Goal: Task Accomplishment & Management: Complete application form

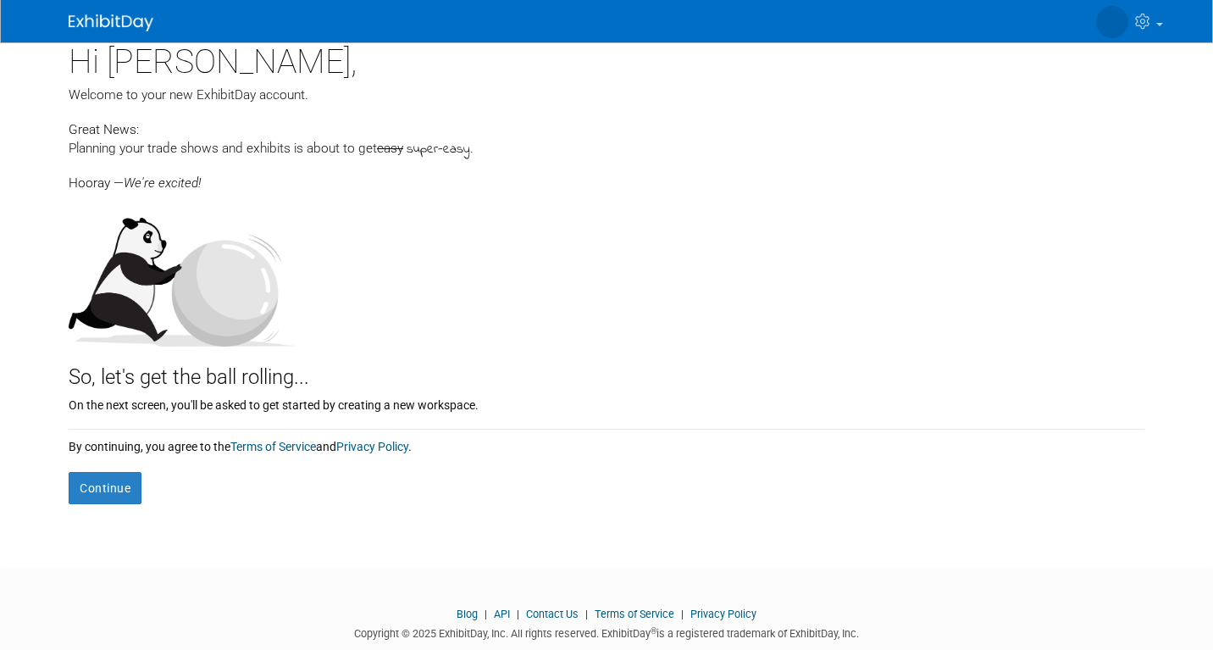
scroll to position [39, 0]
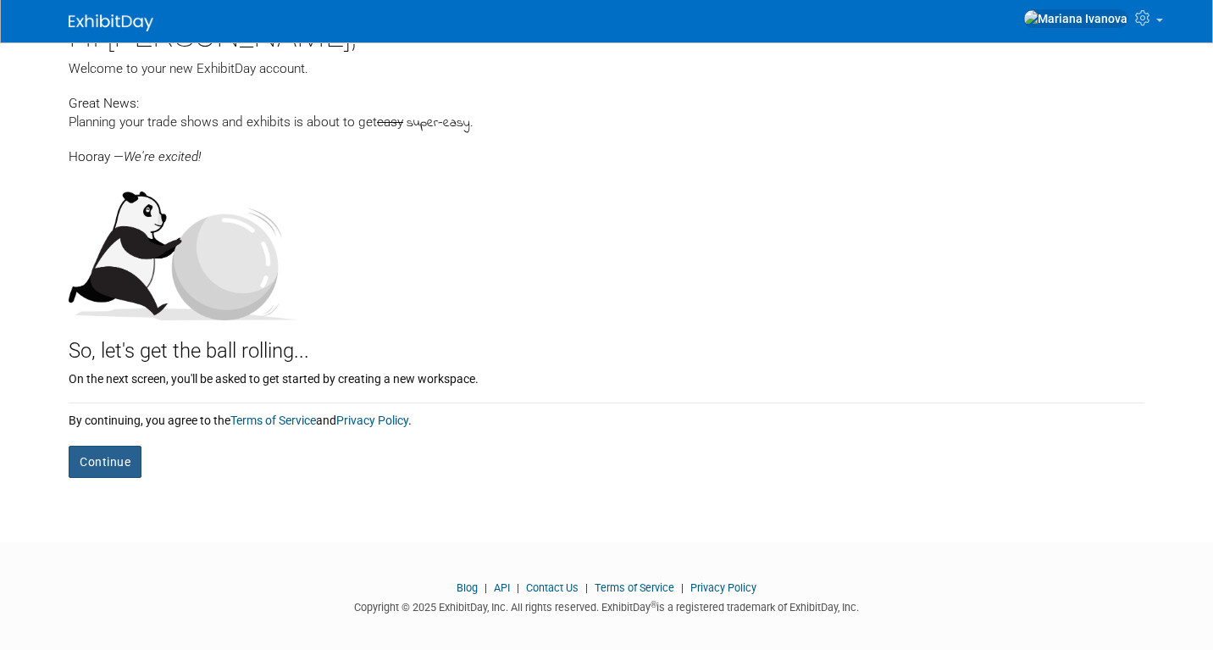
click at [110, 449] on button "Continue" at bounding box center [105, 462] width 73 height 32
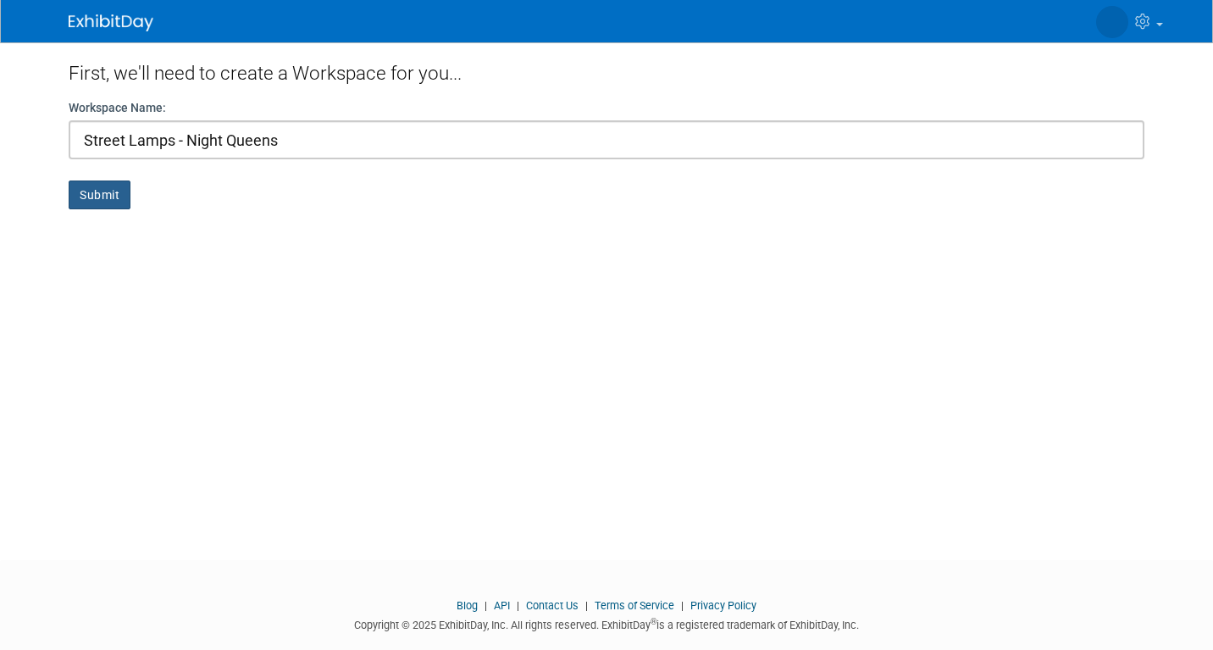
type input "Street Lamps - Night Queens"
click at [95, 191] on button "Submit" at bounding box center [100, 194] width 62 height 29
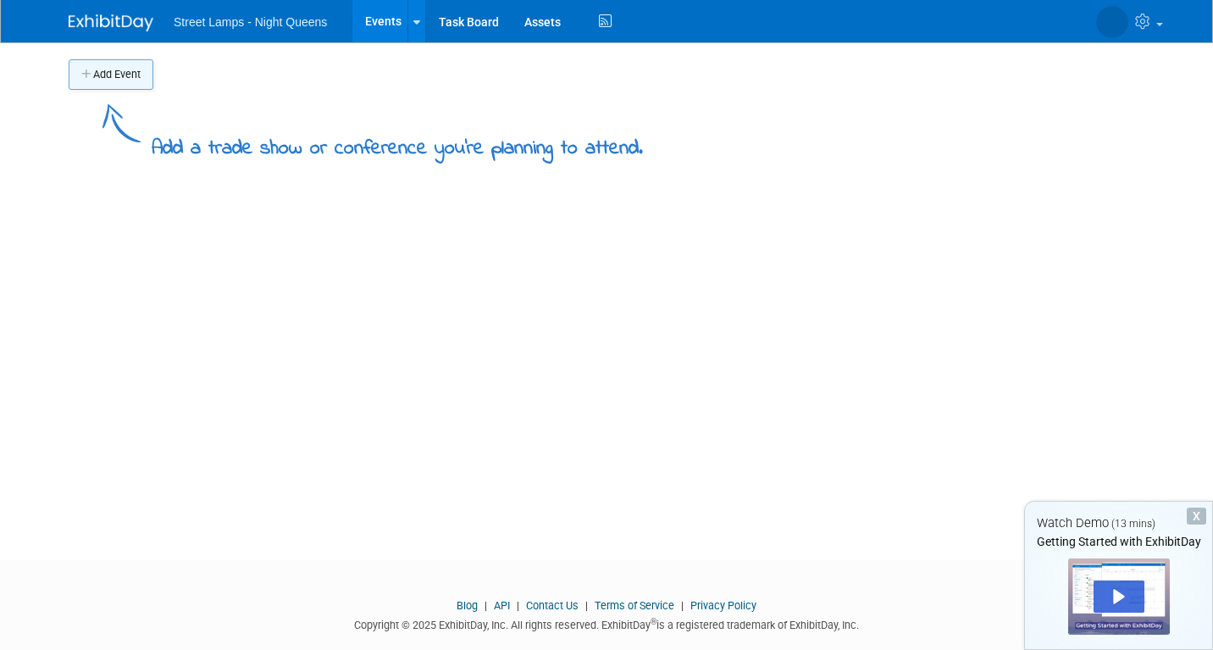
click at [104, 72] on button "Add Event" at bounding box center [111, 74] width 85 height 30
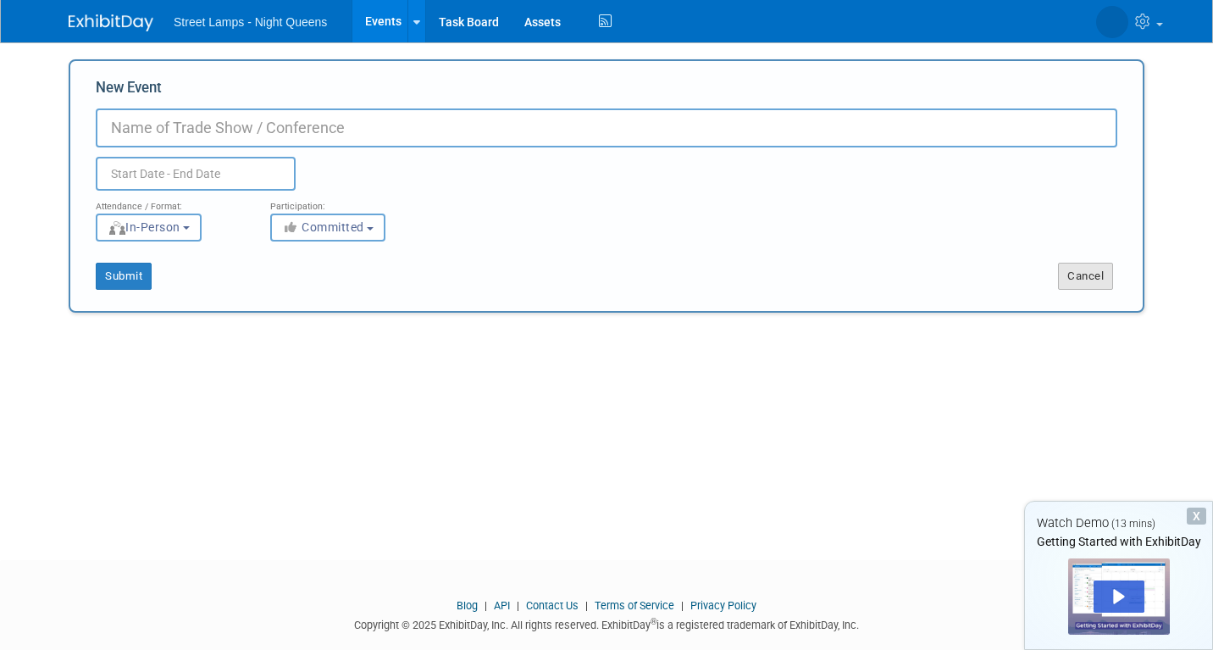
click at [1092, 280] on button "Cancel" at bounding box center [1085, 276] width 55 height 27
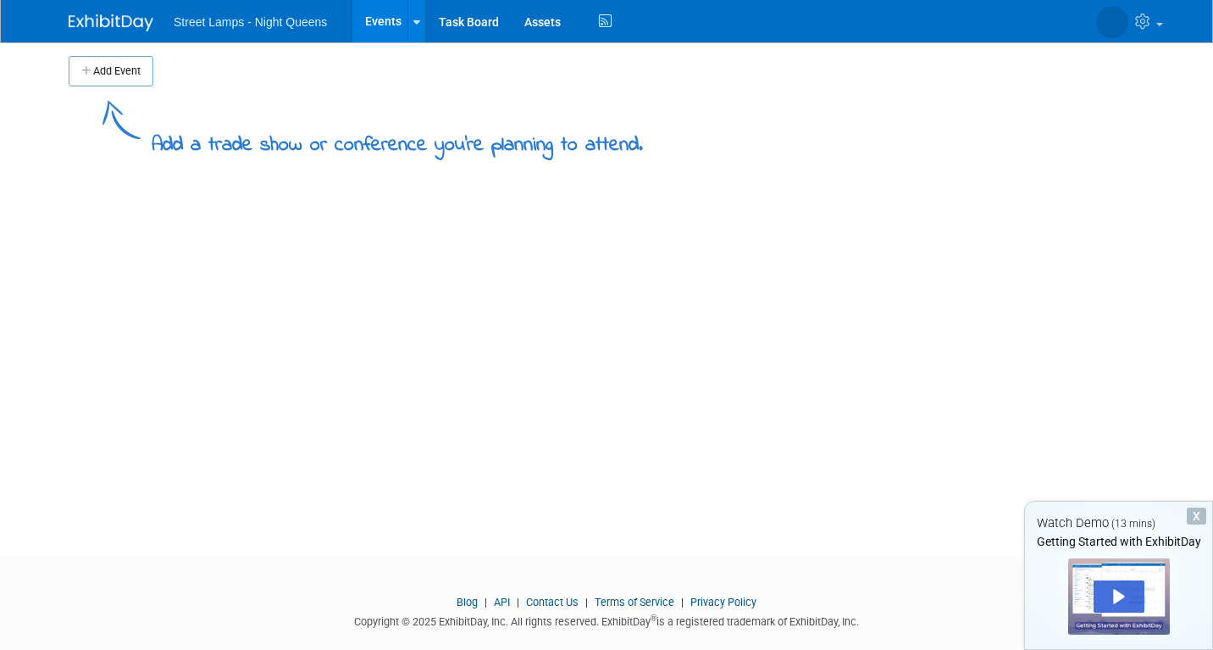
scroll to position [29, 0]
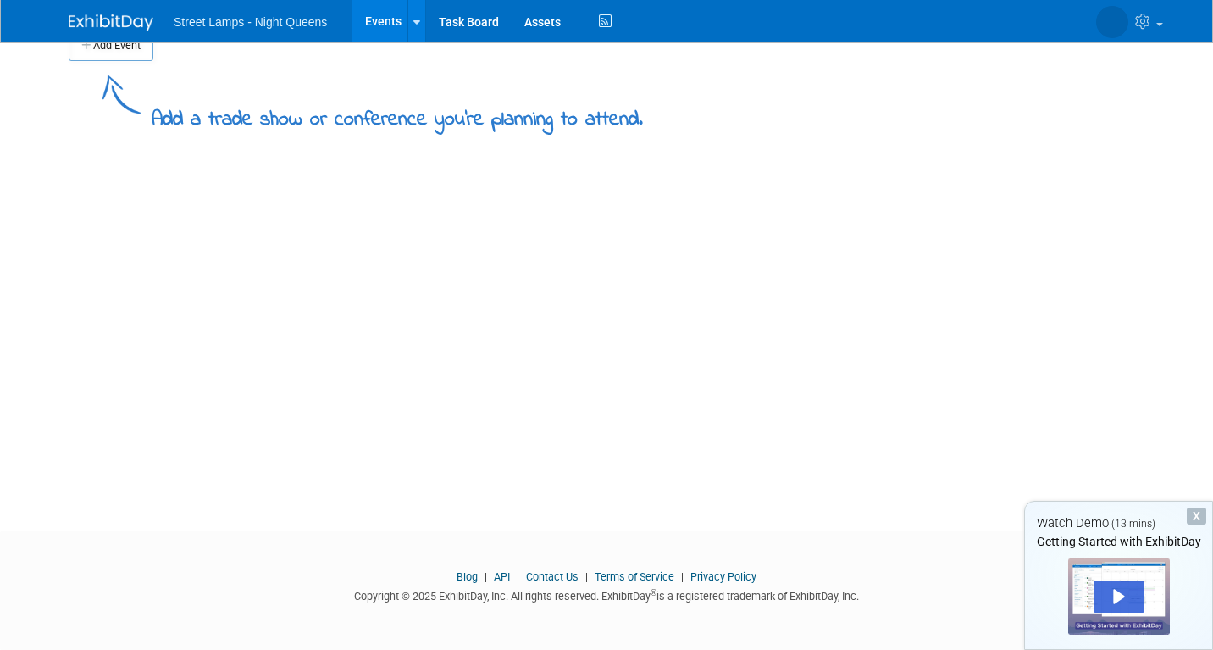
click at [1195, 518] on div "X" at bounding box center [1196, 515] width 19 height 17
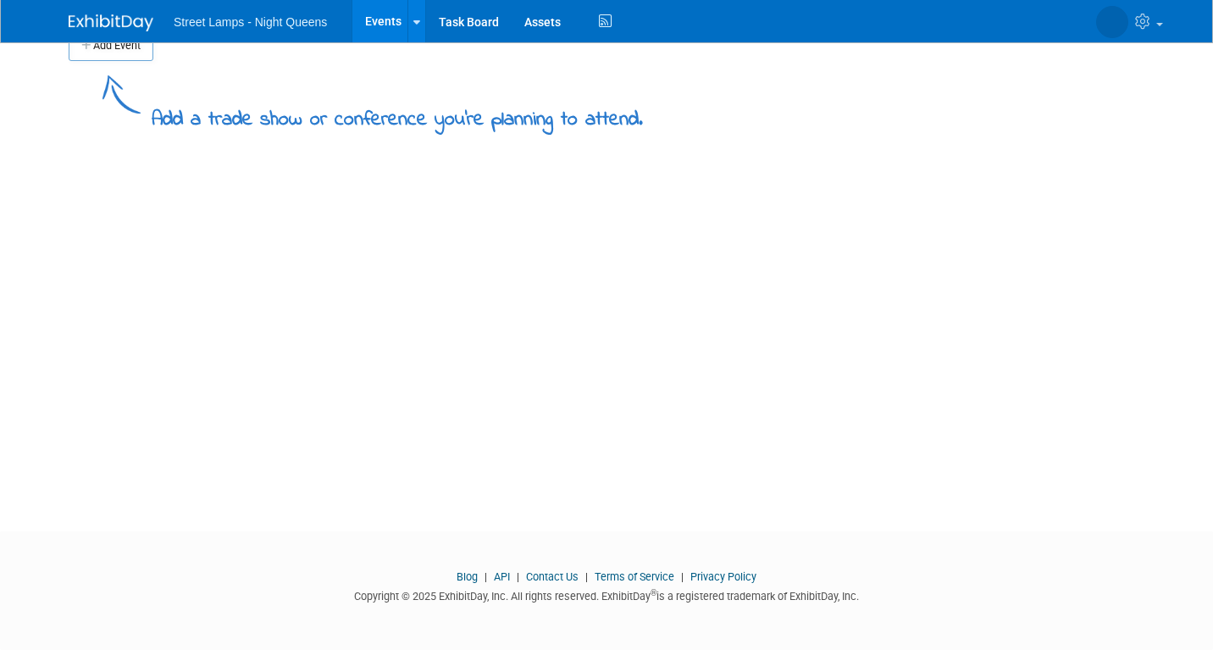
scroll to position [0, 0]
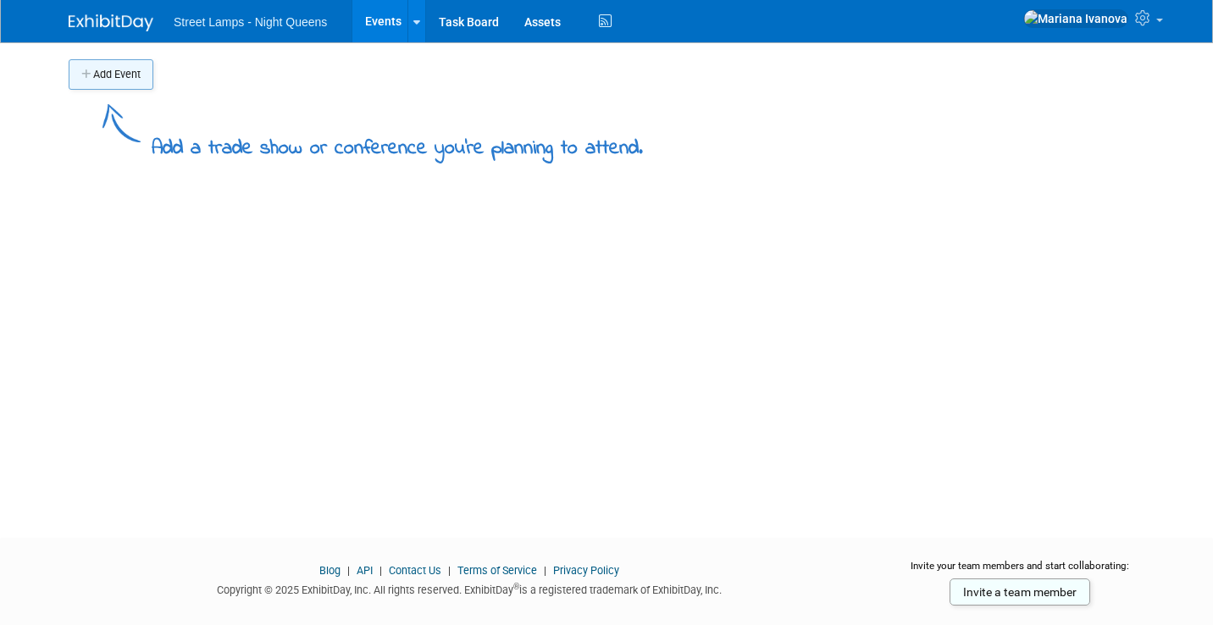
click at [120, 78] on button "Add Event" at bounding box center [111, 74] width 85 height 30
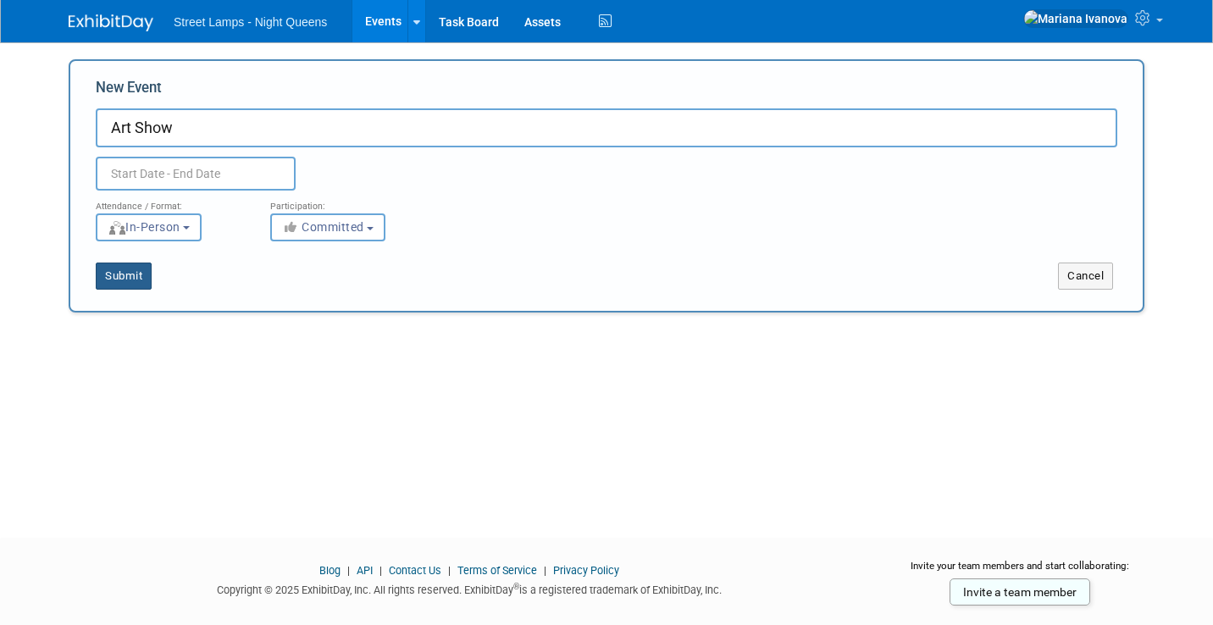
type input "Art Show"
click at [125, 274] on button "Submit" at bounding box center [124, 276] width 56 height 27
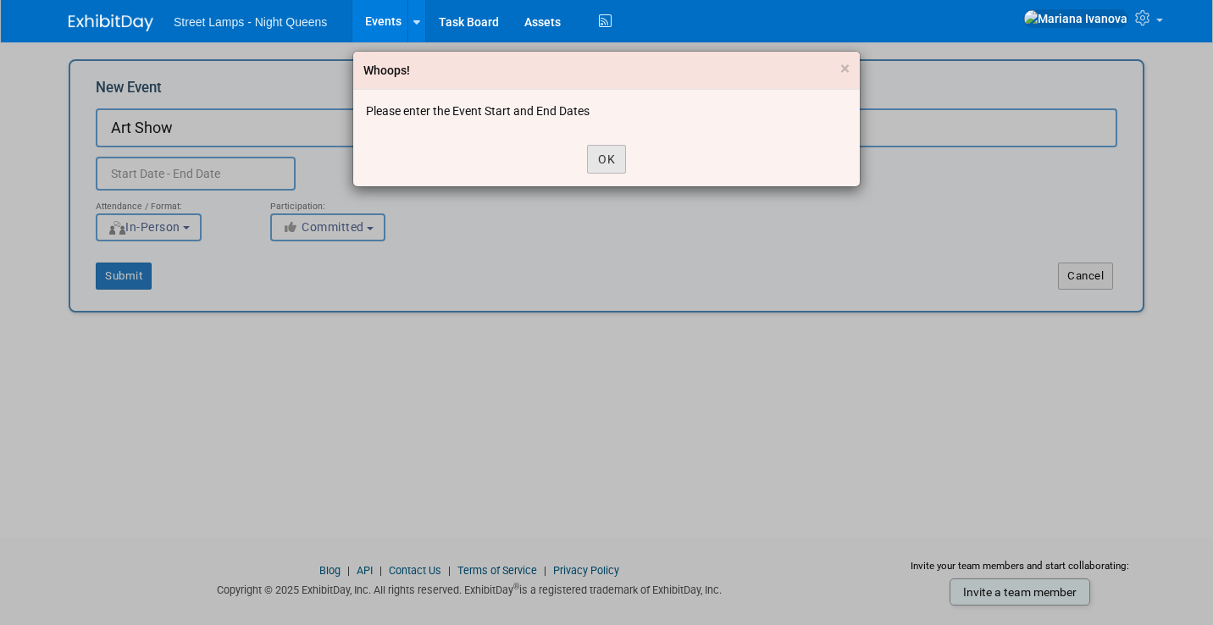
click at [603, 158] on button "OK" at bounding box center [606, 159] width 39 height 29
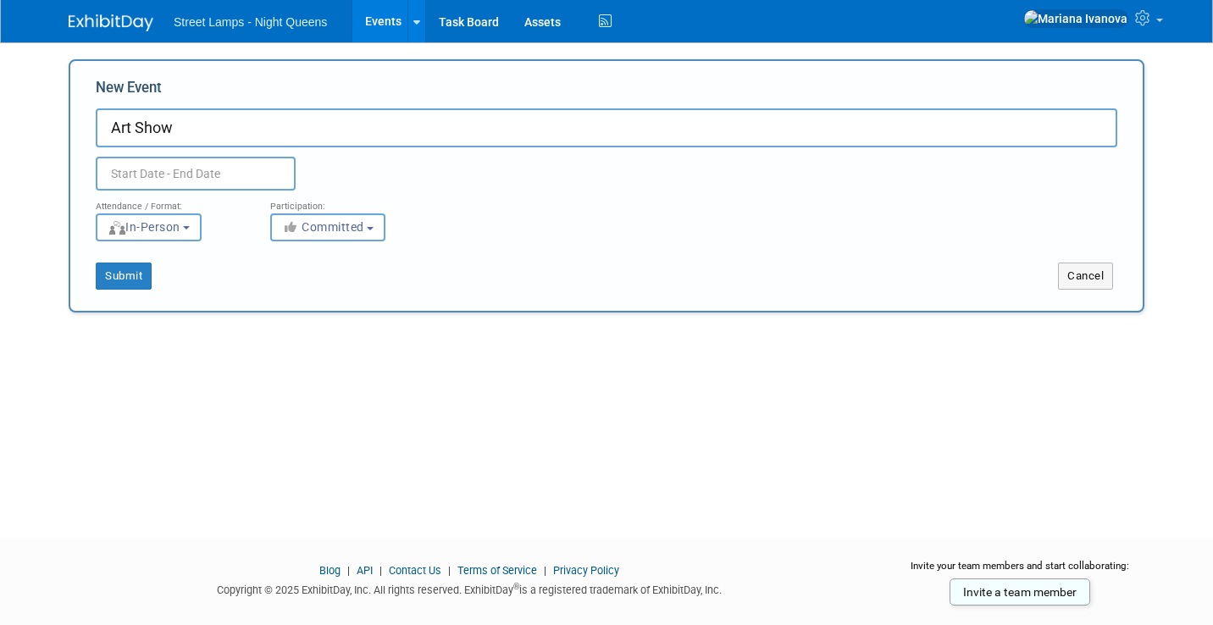
click at [158, 176] on input "text" at bounding box center [196, 174] width 200 height 34
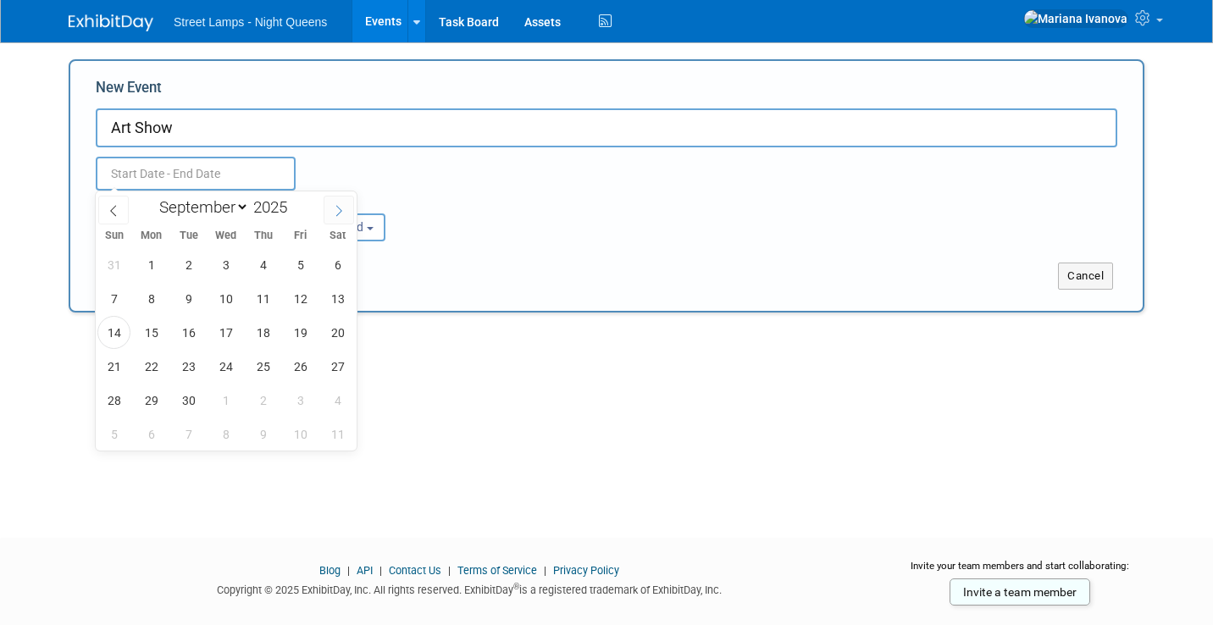
click at [342, 210] on icon at bounding box center [339, 211] width 12 height 12
select select "10"
click at [152, 333] on span "10" at bounding box center [151, 332] width 33 height 33
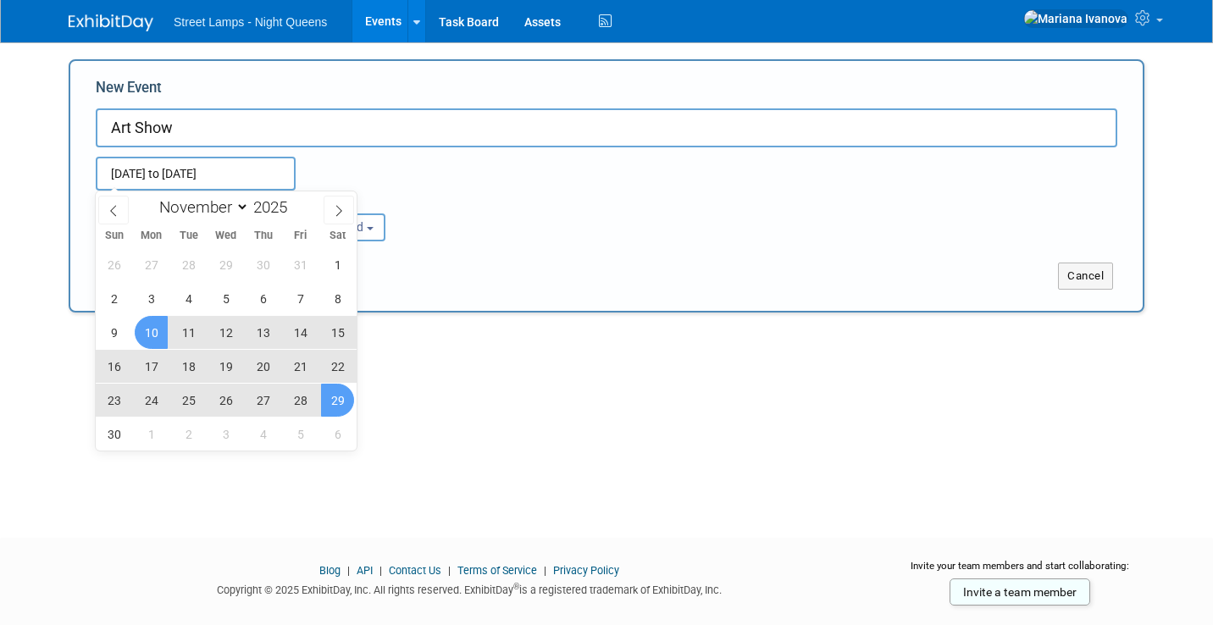
click at [330, 404] on span "29" at bounding box center [337, 400] width 33 height 33
type input "[DATE] to [DATE]"
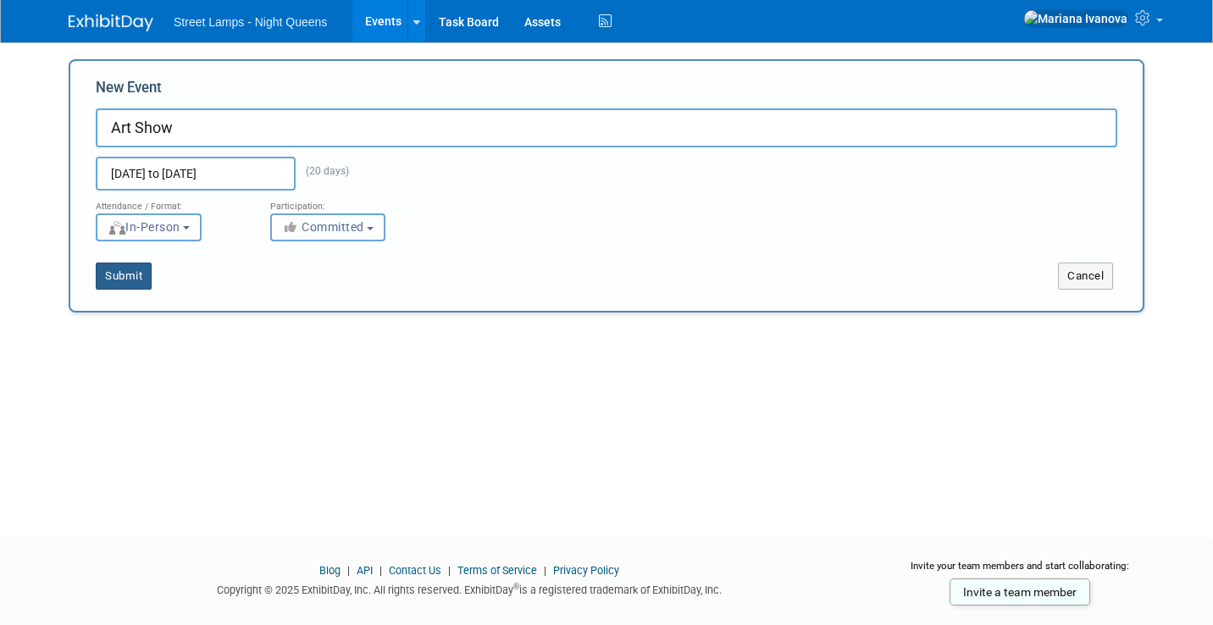
click at [125, 274] on button "Submit" at bounding box center [124, 276] width 56 height 27
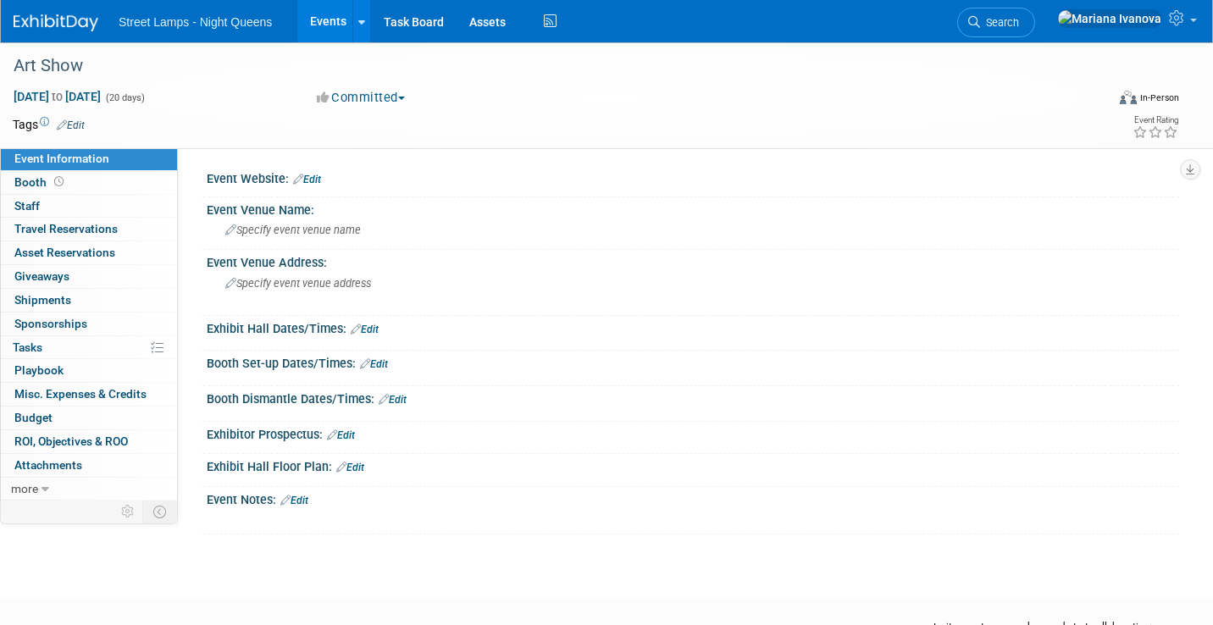
scroll to position [88, 0]
